Goal: Task Accomplishment & Management: Manage account settings

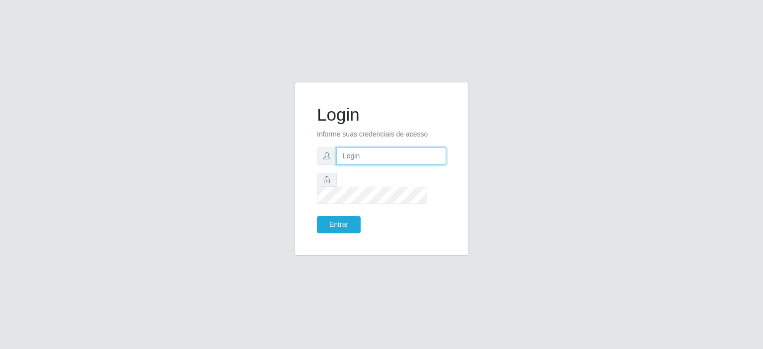
click at [389, 159] on input "text" at bounding box center [391, 155] width 110 height 17
type input "[EMAIL_ADDRESS][PERSON_NAME][DOMAIN_NAME]"
click at [317, 216] on button "Entrar" at bounding box center [339, 224] width 44 height 17
click at [346, 216] on button "Entrar" at bounding box center [339, 224] width 44 height 17
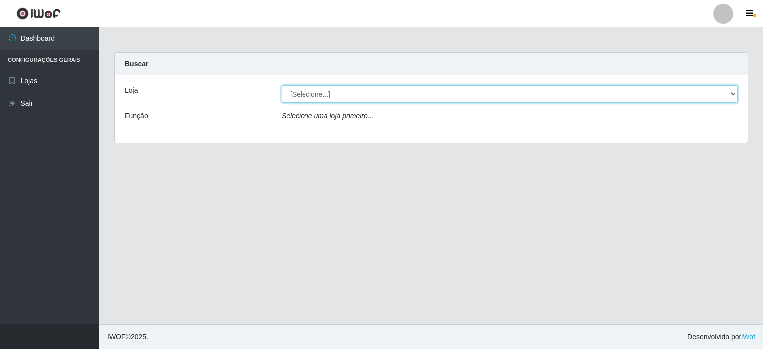
click at [314, 93] on select "[Selecione...] Corte Fácil - Unidade Planalto" at bounding box center [510, 93] width 456 height 17
select select "202"
click at [282, 85] on select "[Selecione...] Corte Fácil - Unidade Planalto" at bounding box center [510, 93] width 456 height 17
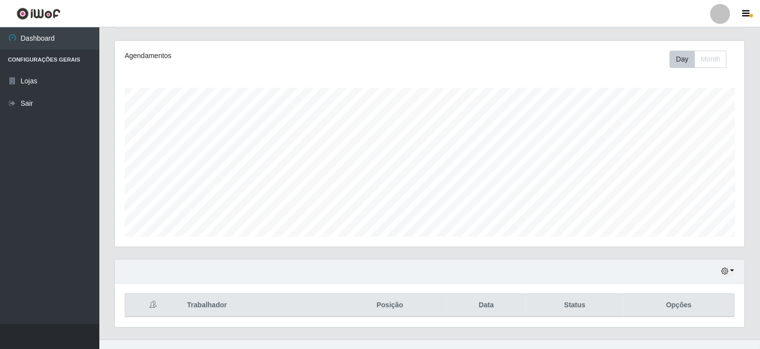
scroll to position [132, 0]
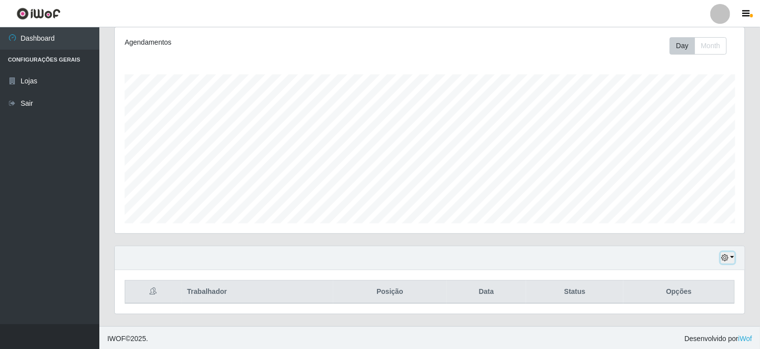
click at [726, 260] on icon "button" at bounding box center [724, 257] width 7 height 7
click at [663, 212] on button "1 Semana" at bounding box center [694, 221] width 78 height 21
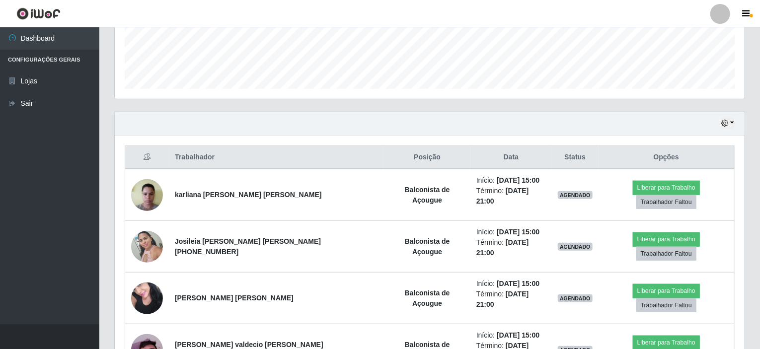
scroll to position [264, 0]
